Goal: Information Seeking & Learning: Understand process/instructions

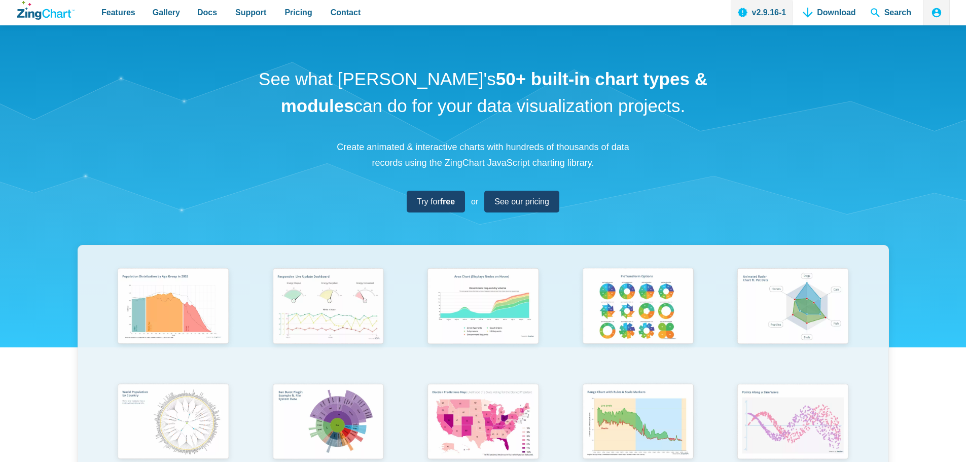
scroll to position [254, 0]
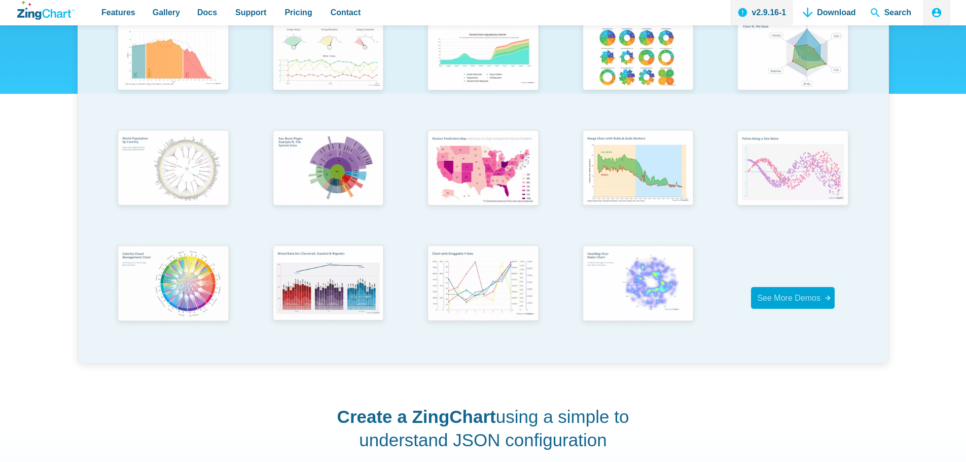
click at [780, 296] on span "See More Demos" at bounding box center [788, 298] width 63 height 9
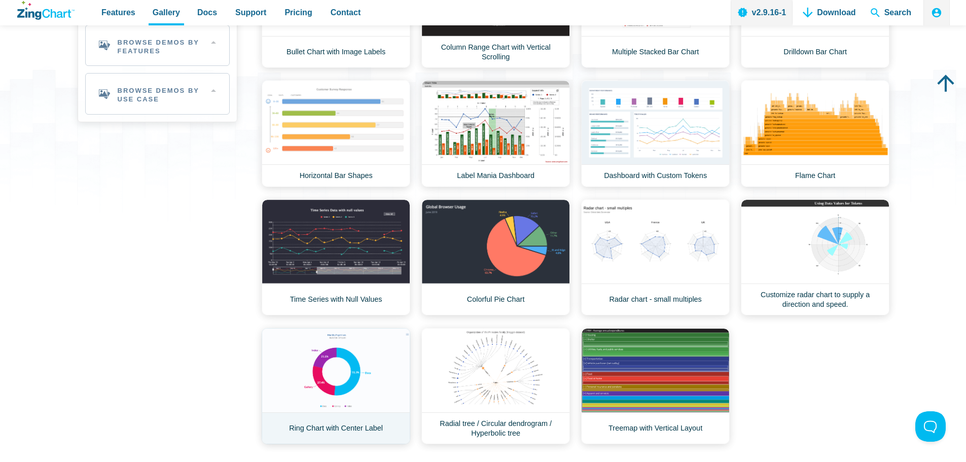
scroll to position [254, 0]
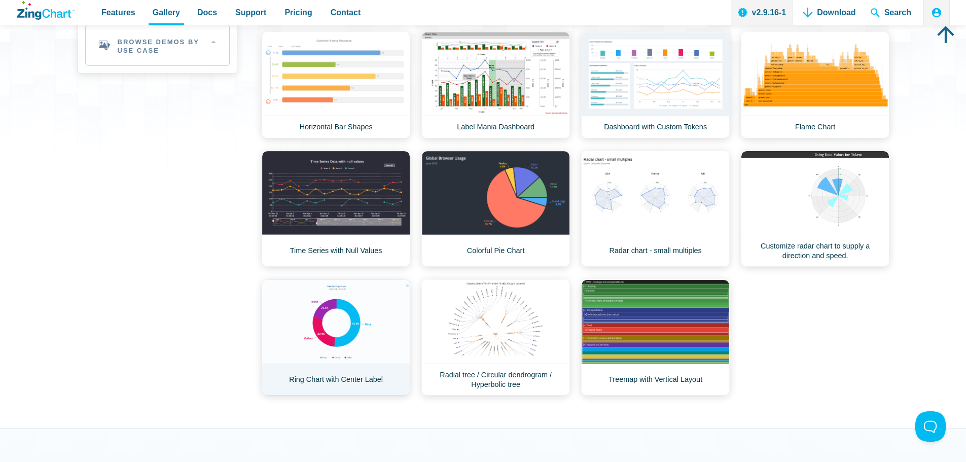
click at [330, 329] on link "Ring Chart with Center Label" at bounding box center [336, 337] width 149 height 116
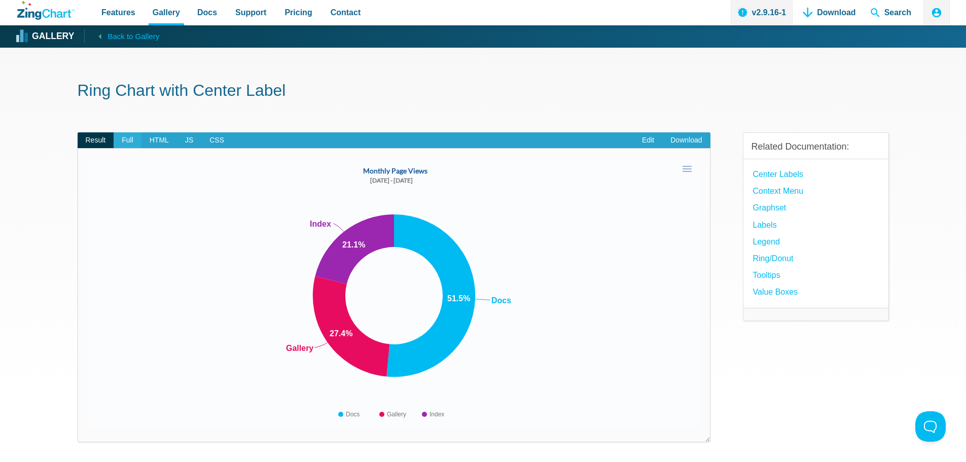
click at [128, 142] on span "Full" at bounding box center [128, 140] width 28 height 16
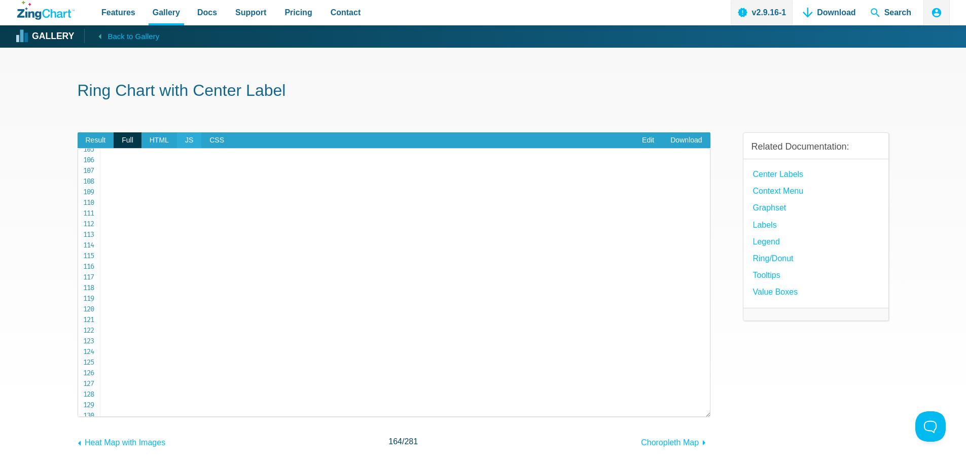
click at [180, 145] on span "JS" at bounding box center [189, 140] width 24 height 16
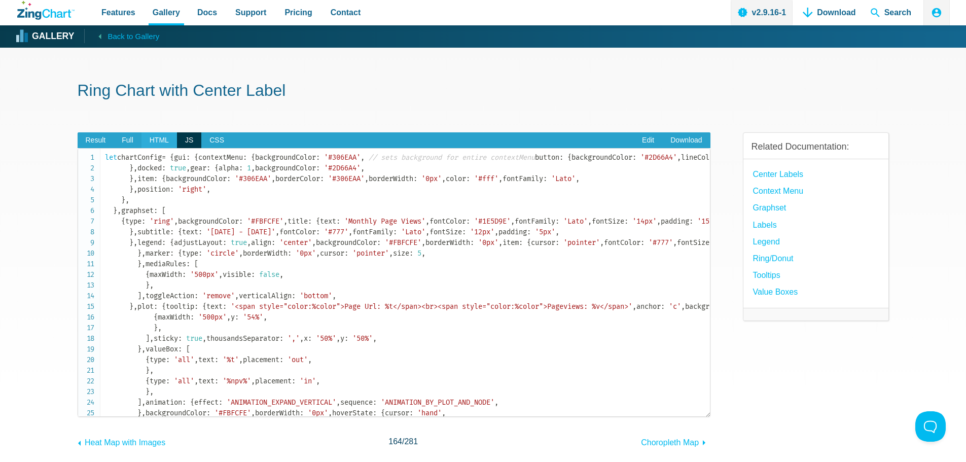
click at [160, 140] on span "HTML" at bounding box center [158, 140] width 35 height 16
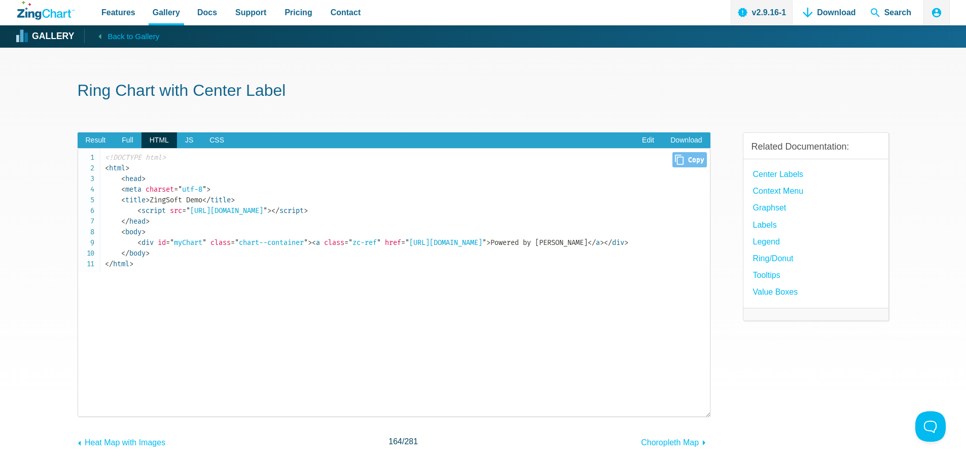
click at [186, 246] on span "= " myChart "" at bounding box center [186, 242] width 41 height 9
click at [306, 236] on code "<!DOCTYPE html> < html > < head > < meta charset = " utf-8 " > < title > ZingSo…" at bounding box center [407, 210] width 605 height 117
click at [191, 145] on span "JS" at bounding box center [189, 140] width 24 height 16
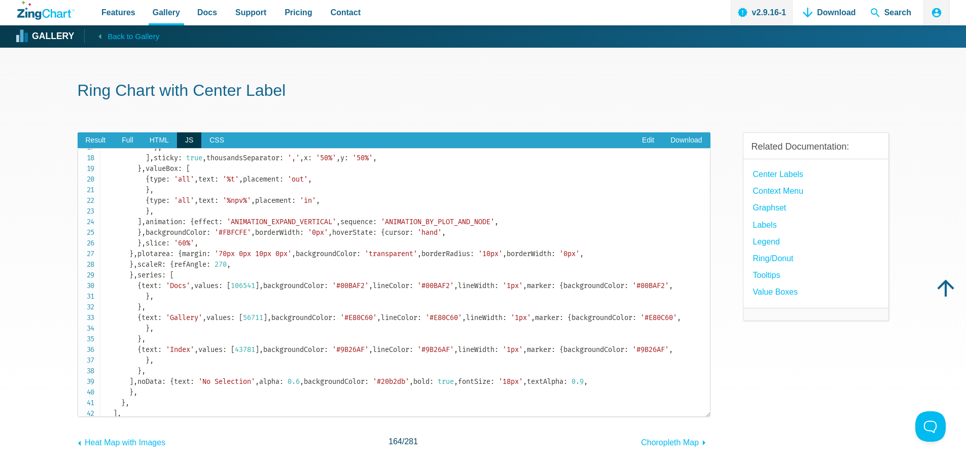
scroll to position [58, 0]
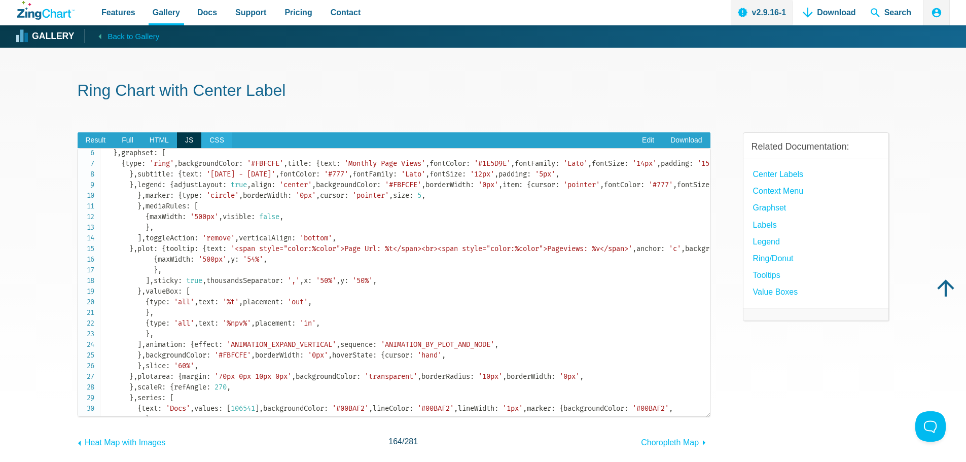
click at [220, 136] on span "CSS" at bounding box center [216, 140] width 31 height 16
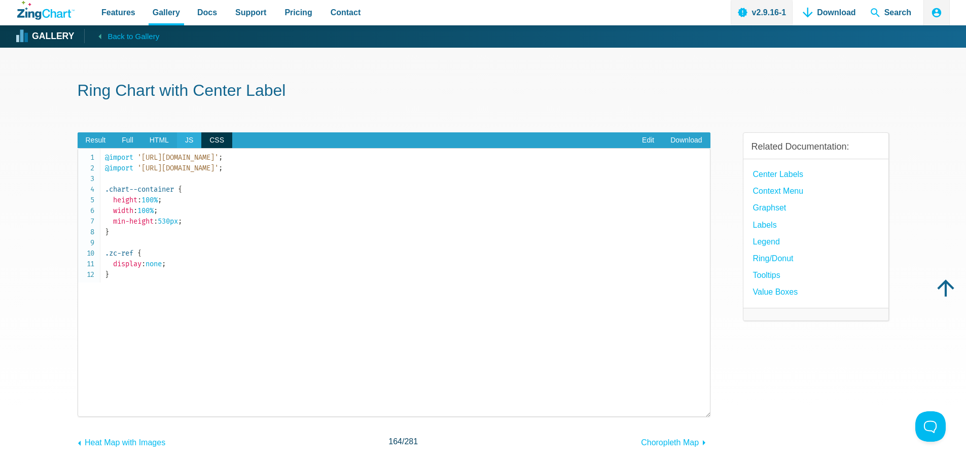
click at [193, 140] on span "JS" at bounding box center [189, 140] width 24 height 16
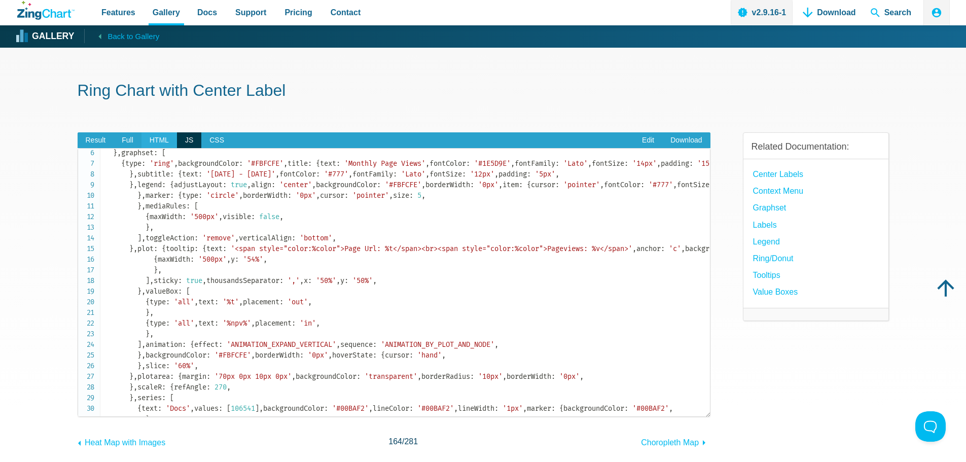
click at [165, 140] on span "HTML" at bounding box center [158, 140] width 35 height 16
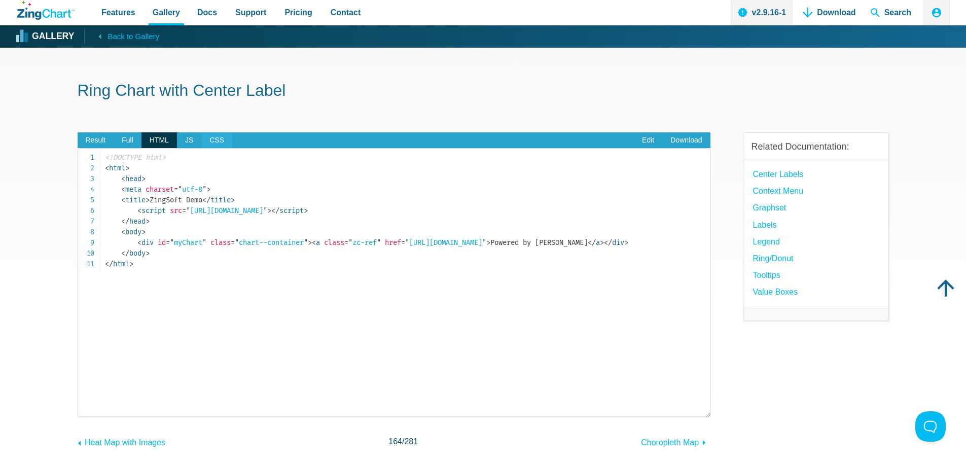
click at [201, 140] on span "CSS" at bounding box center [216, 140] width 31 height 16
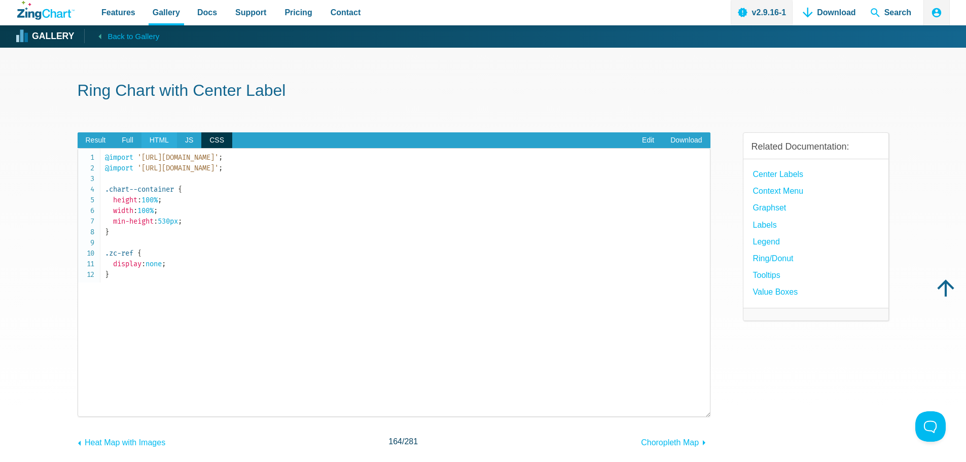
click at [169, 141] on span "HTML" at bounding box center [158, 140] width 35 height 16
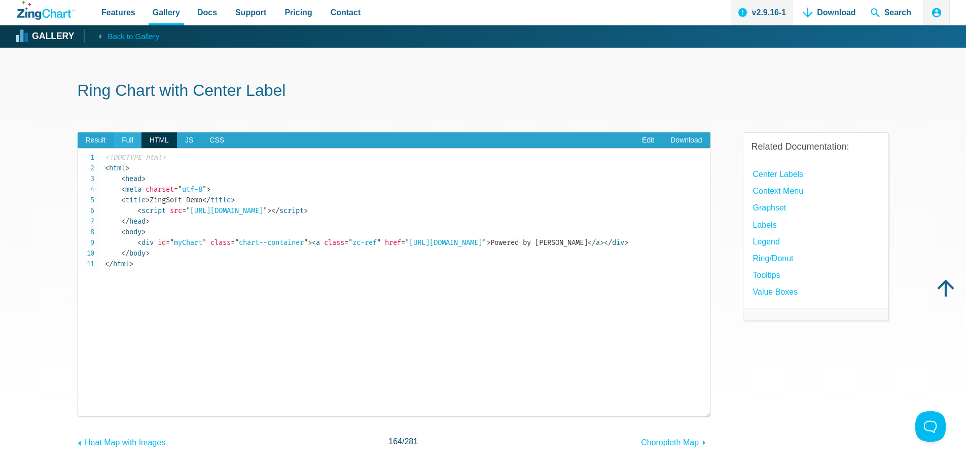
click at [138, 141] on span "Full" at bounding box center [128, 140] width 28 height 16
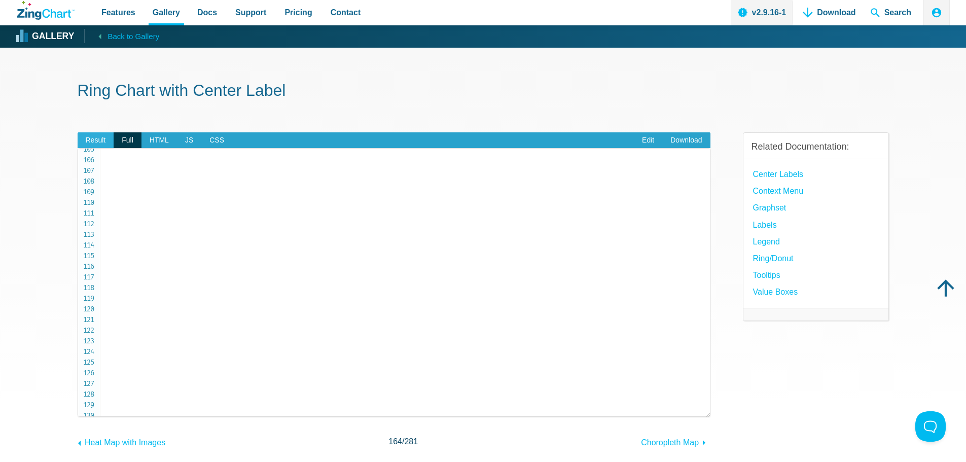
click at [101, 142] on span "Result" at bounding box center [96, 140] width 37 height 16
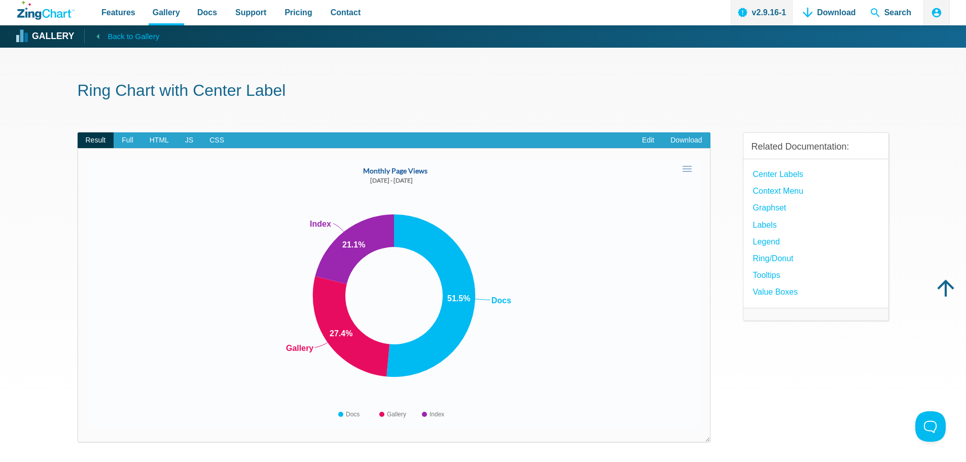
click at [95, 34] on icon "App Content" at bounding box center [98, 36] width 13 height 13
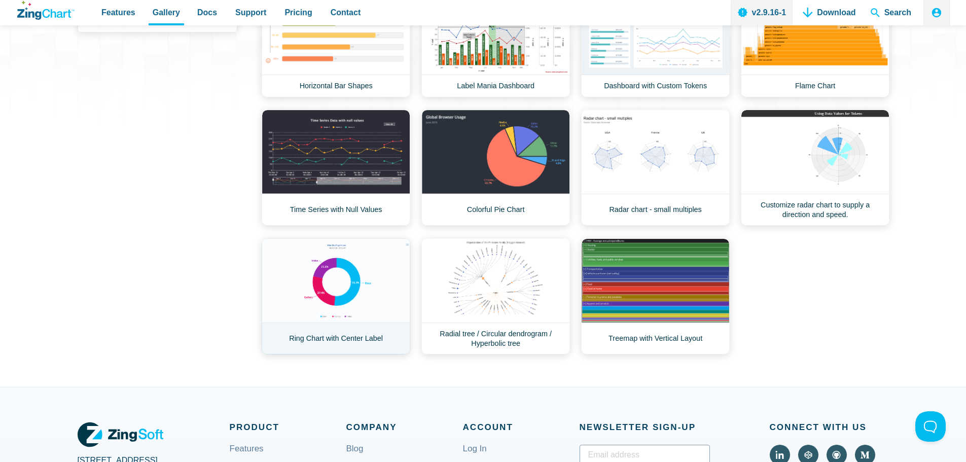
scroll to position [304, 0]
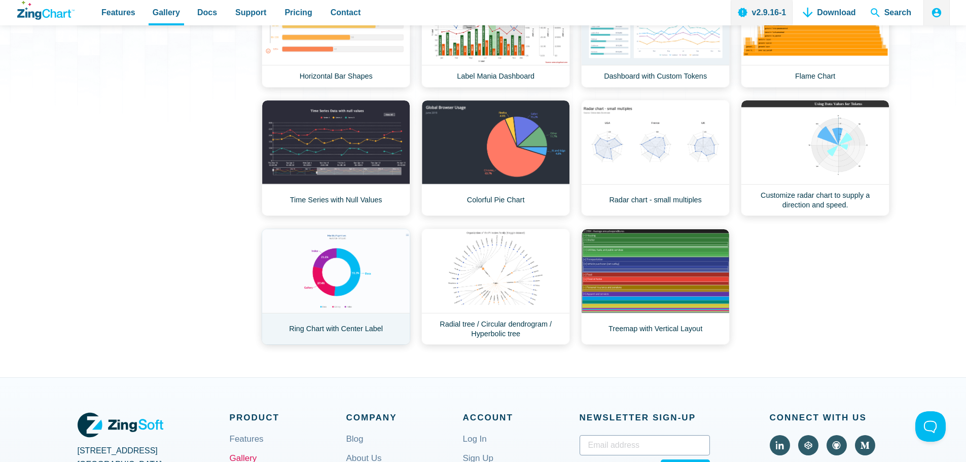
click at [372, 300] on link "Ring Chart with Center Label" at bounding box center [336, 287] width 149 height 116
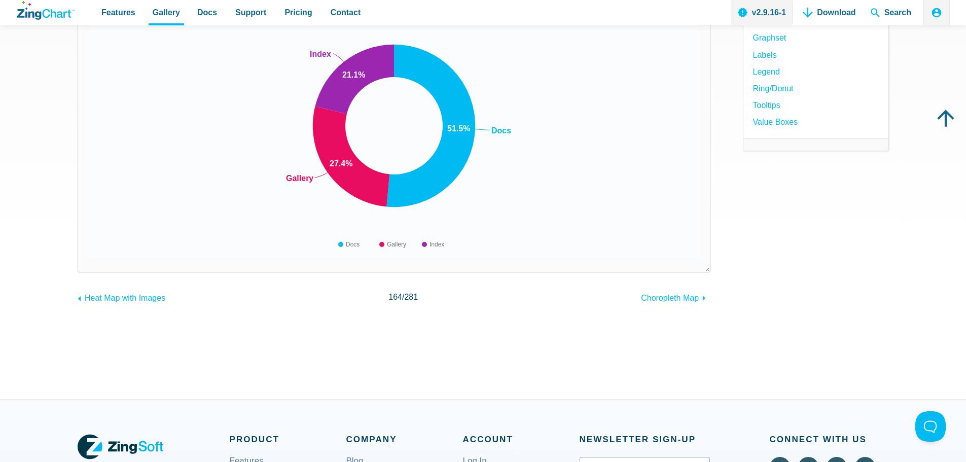
scroll to position [101, 0]
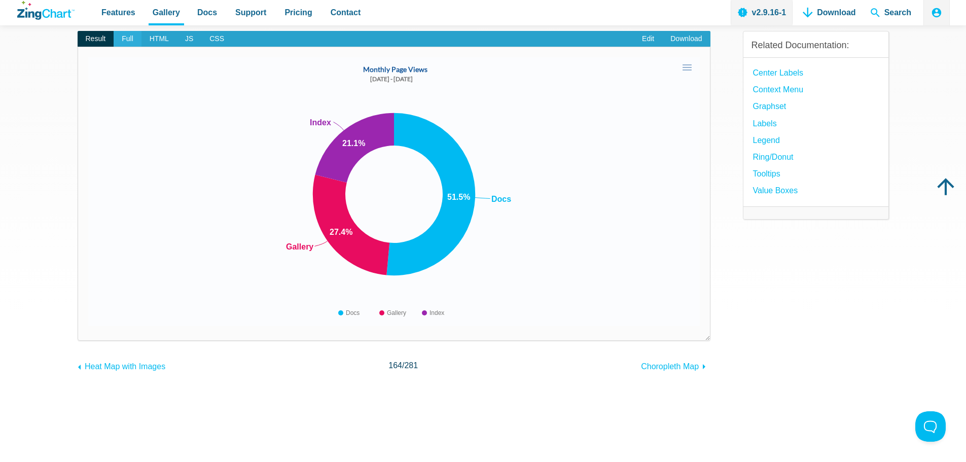
click at [128, 34] on span "Full" at bounding box center [128, 39] width 28 height 16
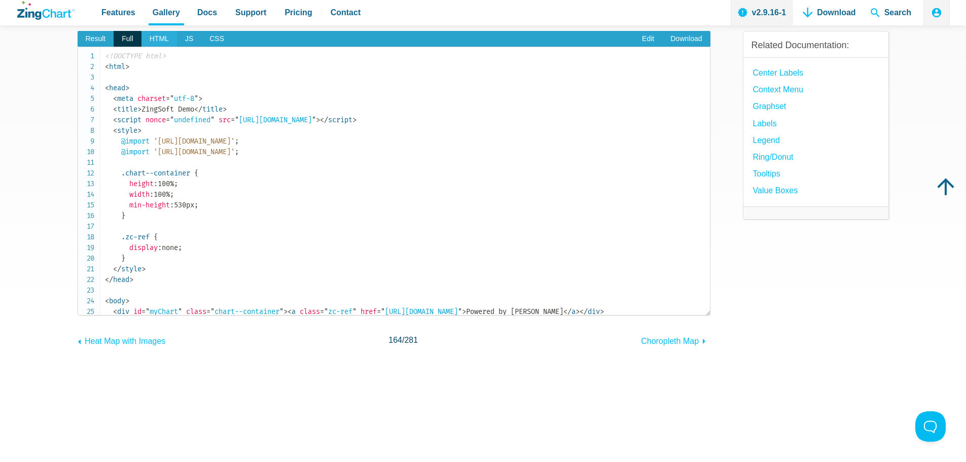
click at [165, 37] on span "HTML" at bounding box center [158, 39] width 35 height 16
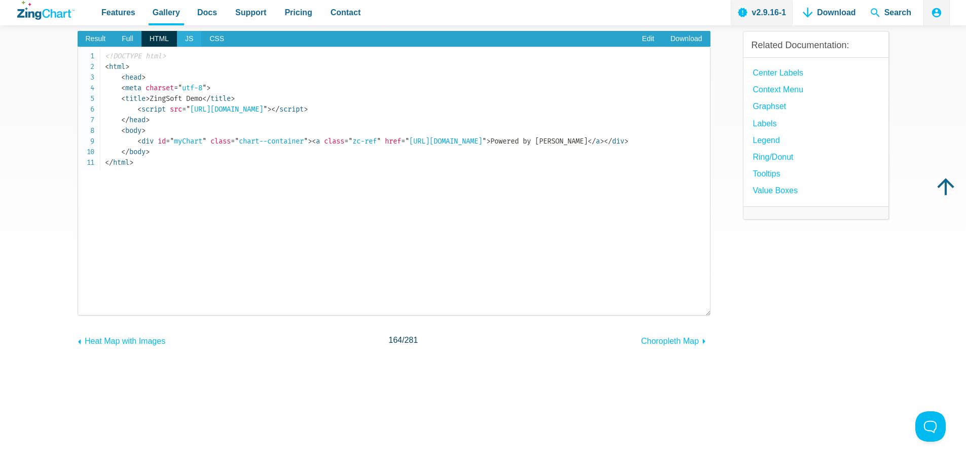
click at [179, 37] on span "JS" at bounding box center [189, 39] width 24 height 16
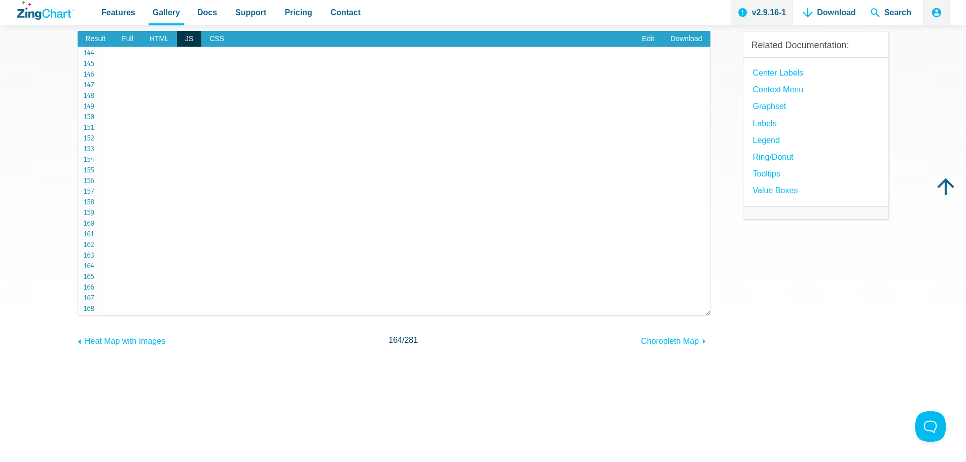
scroll to position [1528, 0]
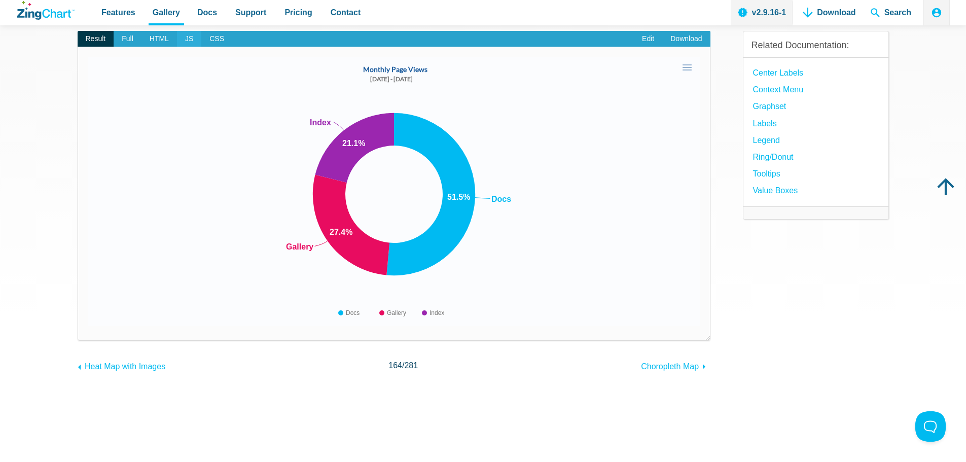
click at [185, 40] on span "JS" at bounding box center [189, 39] width 24 height 16
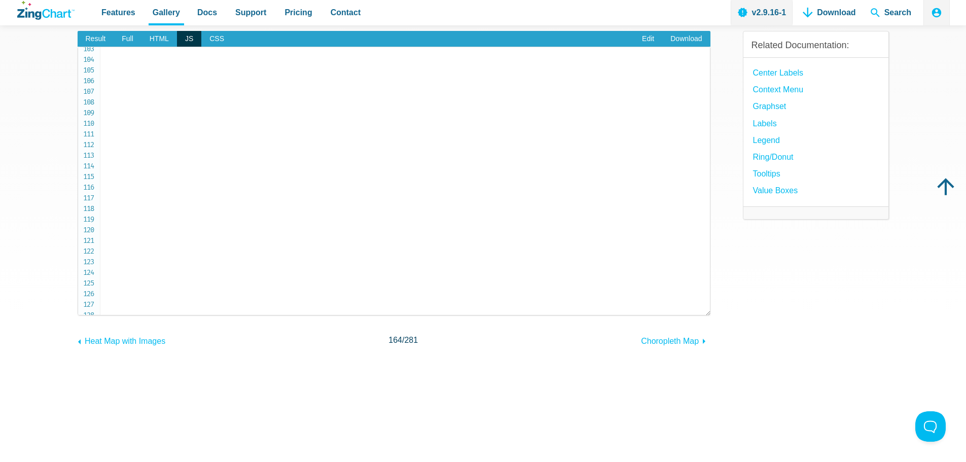
scroll to position [1065, 0]
drag, startPoint x: 134, startPoint y: 213, endPoint x: 187, endPoint y: 215, distance: 53.3
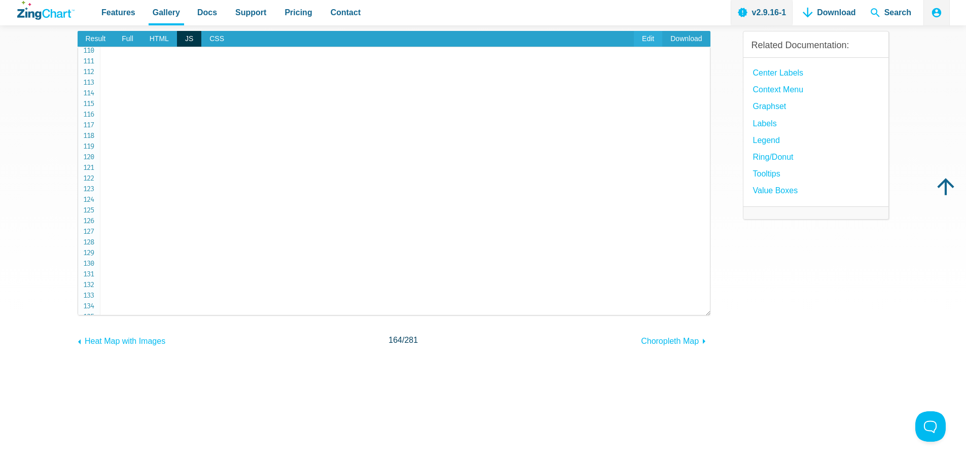
click at [651, 39] on link "Edit" at bounding box center [648, 39] width 28 height 16
